Goal: Information Seeking & Learning: Learn about a topic

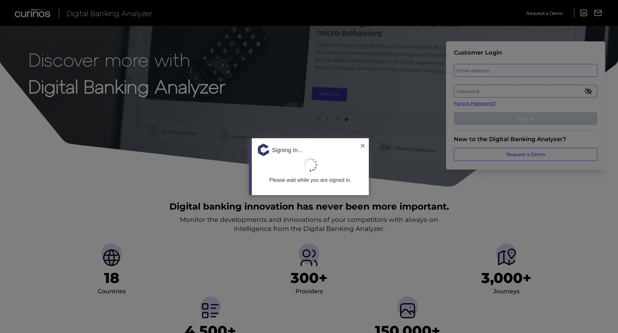
type input "[EMAIL_ADDRESS][PERSON_NAME][DOMAIN_NAME]"
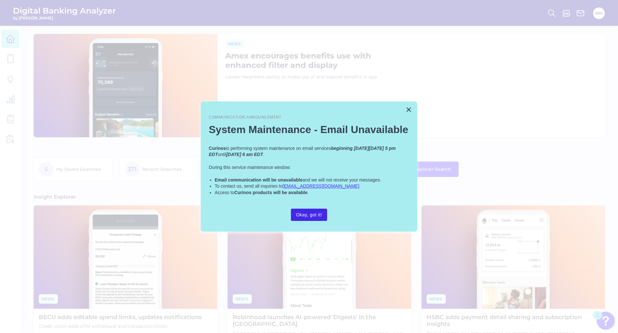
click at [307, 213] on button "Okay, got it!" at bounding box center [309, 215] width 36 height 12
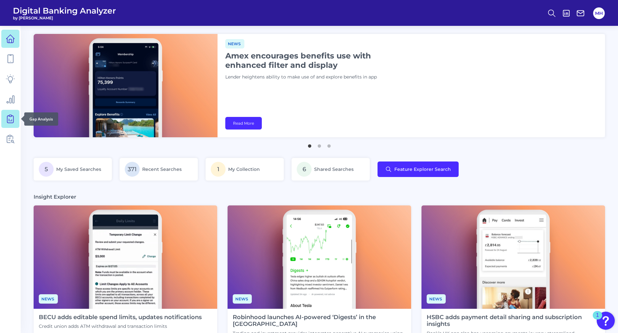
click at [10, 120] on icon at bounding box center [10, 118] width 9 height 9
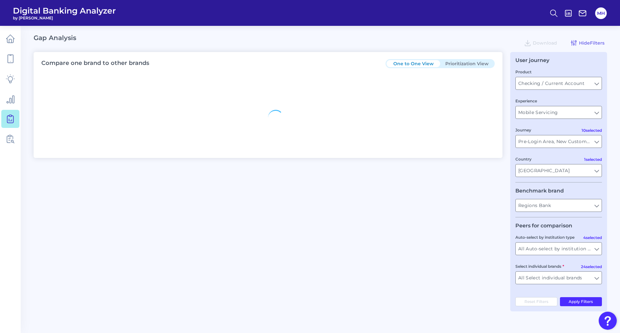
type input "All Journeys"
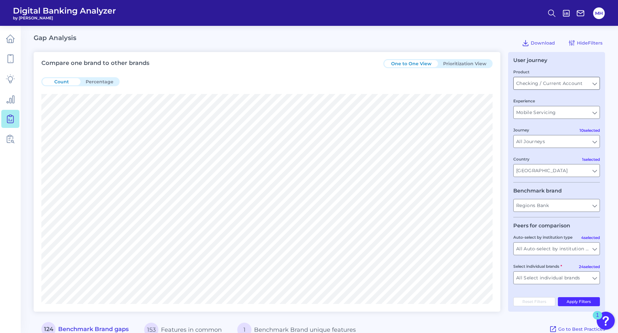
click at [562, 83] on input "Checking / Current Account" at bounding box center [556, 83] width 86 height 12
type input "Checking / Current Account"
click at [541, 143] on input "All Journeys" at bounding box center [556, 141] width 86 height 12
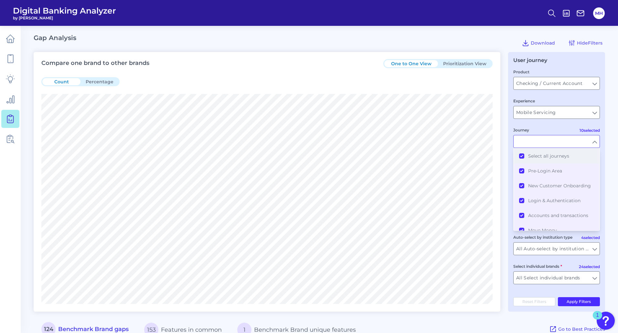
click at [523, 157] on button "Select all journeys" at bounding box center [556, 156] width 85 height 15
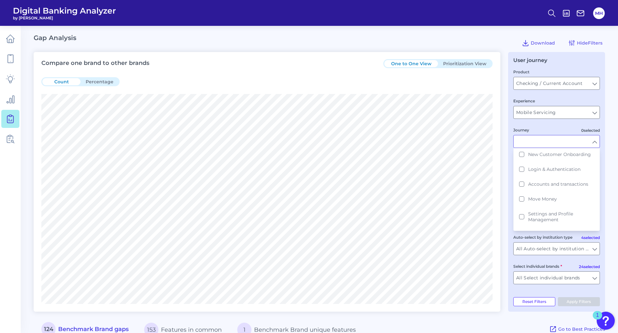
scroll to position [28, 0]
click at [521, 202] on button "Move Money" at bounding box center [556, 202] width 85 height 15
click at [608, 181] on main "Gap Analysis Download Hide Filters Compare one brand to other brands One to One…" at bounding box center [309, 331] width 618 height 662
type input "Move Money"
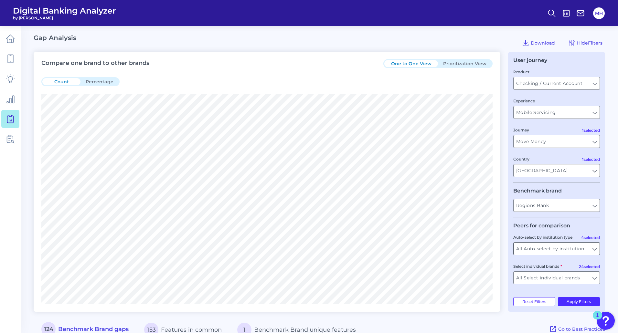
click at [594, 249] on input "All Auto-select by institution types" at bounding box center [556, 249] width 86 height 12
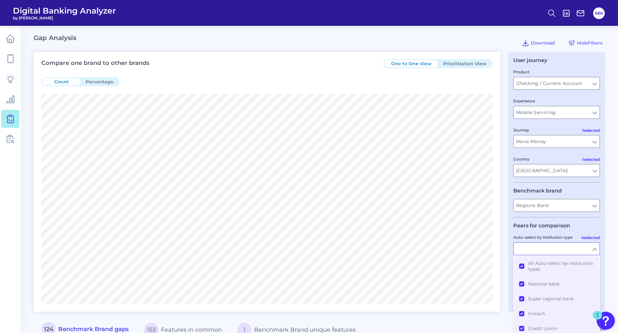
click at [611, 246] on main "Gap Analysis Download Hide Filters Compare one brand to other brands One to One…" at bounding box center [309, 331] width 618 height 662
type input "All Auto-select by institution types"
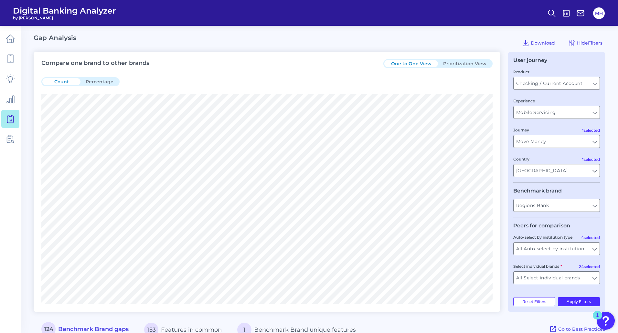
scroll to position [54, 0]
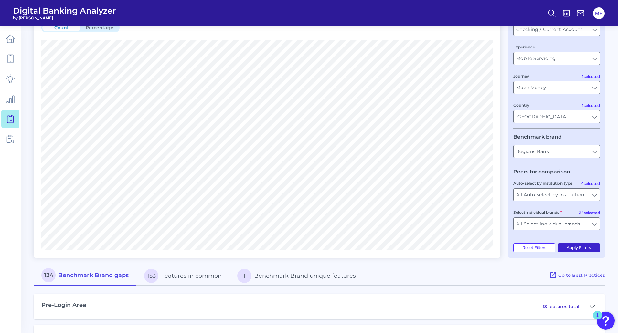
click at [572, 247] on button "Apply Filters" at bounding box center [579, 247] width 42 height 9
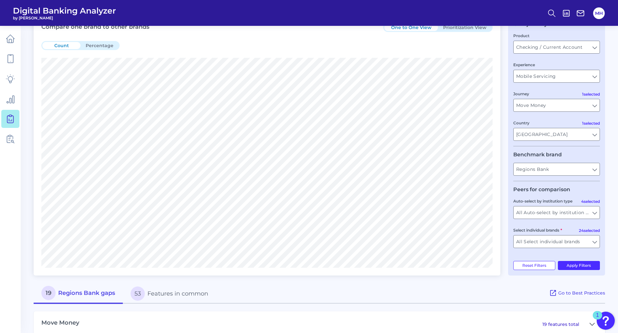
scroll to position [50, 0]
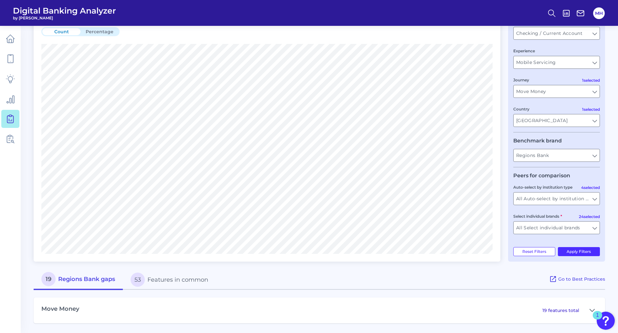
click at [545, 311] on p "19 features total" at bounding box center [560, 311] width 37 height 6
click at [592, 309] on icon at bounding box center [591, 311] width 5 height 8
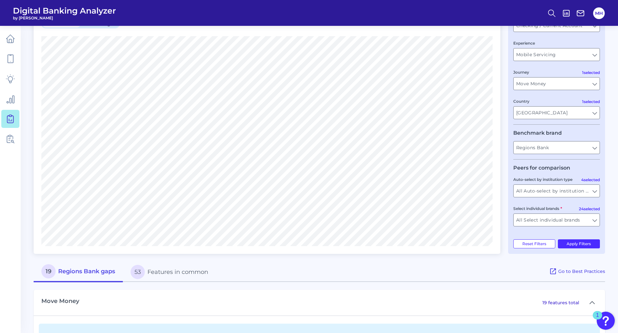
scroll to position [0, 0]
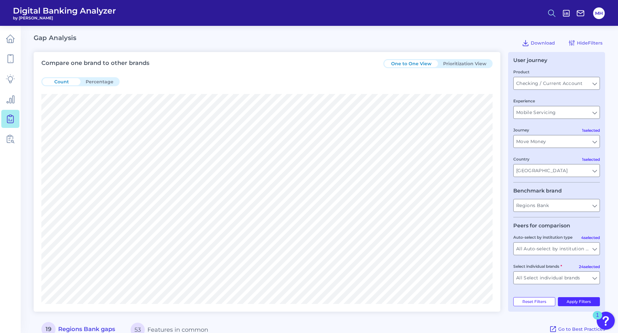
click at [551, 14] on icon at bounding box center [551, 13] width 9 height 9
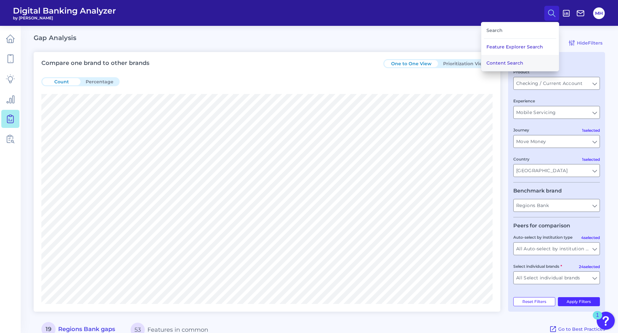
click at [500, 65] on button "Content Search" at bounding box center [520, 63] width 78 height 16
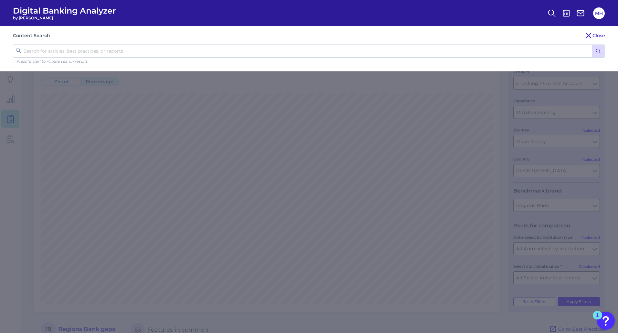
click at [27, 51] on input "text" at bounding box center [309, 51] width 592 height 13
click at [592, 34] on button "Close" at bounding box center [595, 36] width 20 height 8
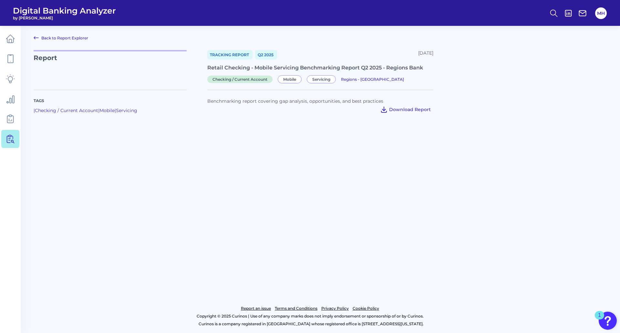
click at [400, 108] on span "Download Report" at bounding box center [410, 110] width 42 height 6
